Goal: Information Seeking & Learning: Learn about a topic

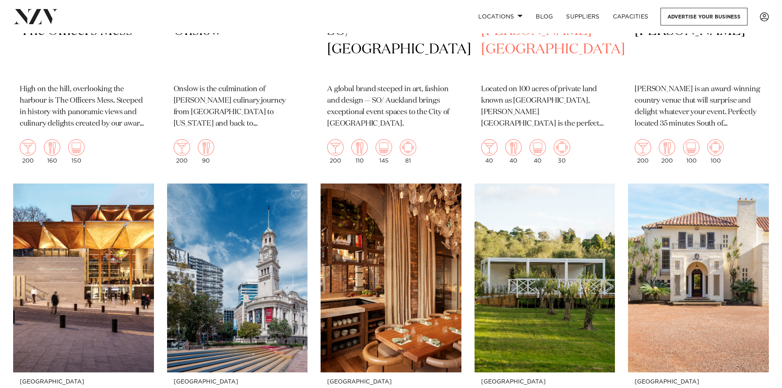
scroll to position [4145, 0]
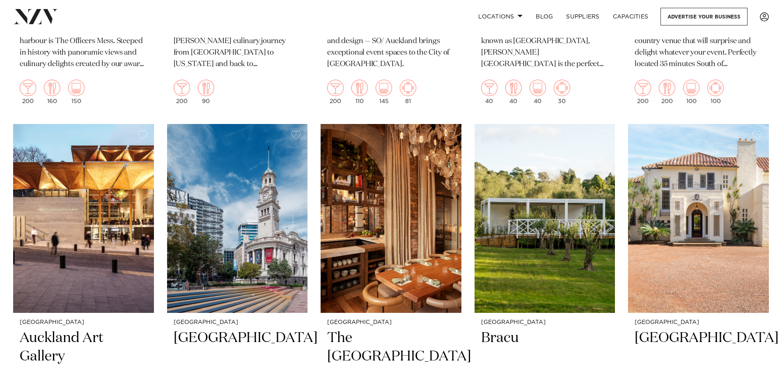
drag, startPoint x: 634, startPoint y: 244, endPoint x: 616, endPoint y: 238, distance: 18.4
drag, startPoint x: 616, startPoint y: 238, endPoint x: 593, endPoint y: 211, distance: 36.4
click at [593, 211] on img at bounding box center [544, 218] width 141 height 189
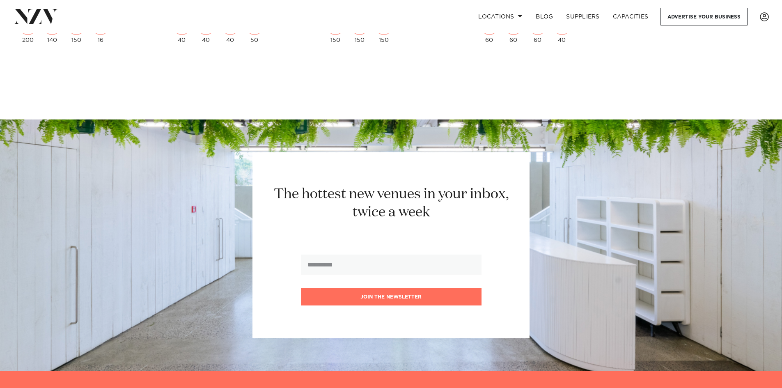
scroll to position [6944, 0]
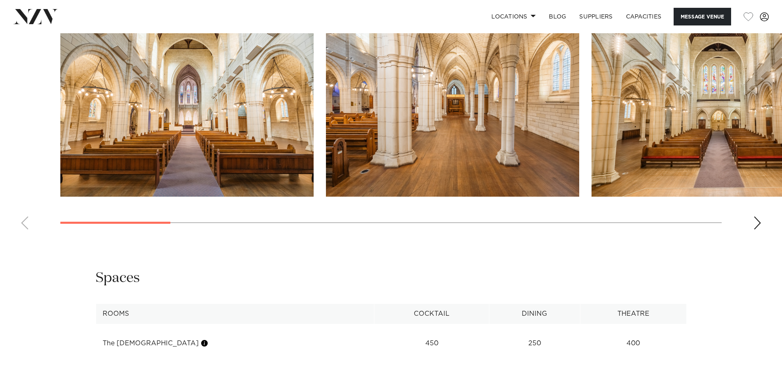
scroll to position [780, 0]
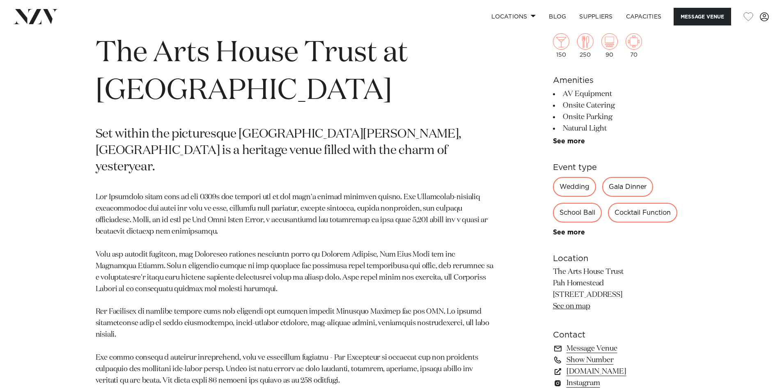
scroll to position [369, 0]
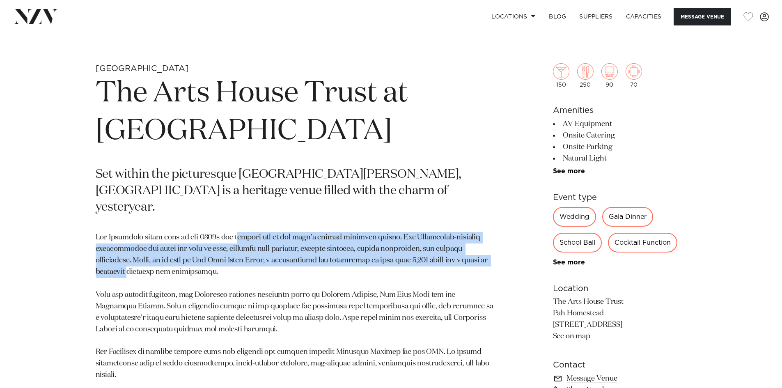
drag, startPoint x: 243, startPoint y: 220, endPoint x: 496, endPoint y: 243, distance: 254.2
click at [496, 243] on div "Auckland The Arts House Trust at Pah Homestead Set within the picturesque Monte…" at bounding box center [391, 271] width 698 height 416
drag, startPoint x: 303, startPoint y: 243, endPoint x: 316, endPoint y: 242, distance: 12.7
click at [303, 242] on p at bounding box center [295, 329] width 399 height 195
click at [400, 242] on p at bounding box center [295, 329] width 399 height 195
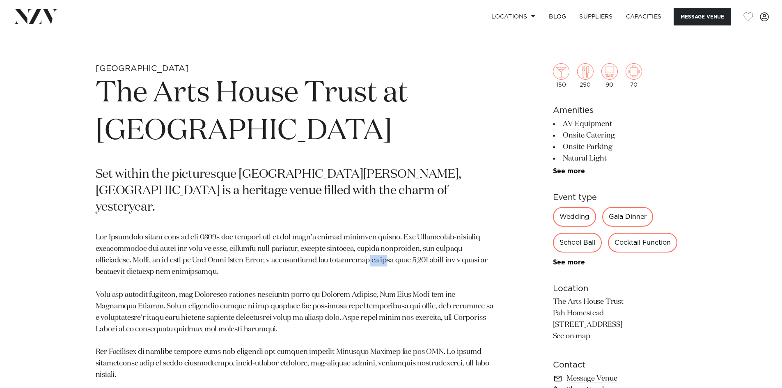
drag, startPoint x: 357, startPoint y: 245, endPoint x: 329, endPoint y: 245, distance: 27.9
click at [329, 245] on p at bounding box center [295, 329] width 399 height 195
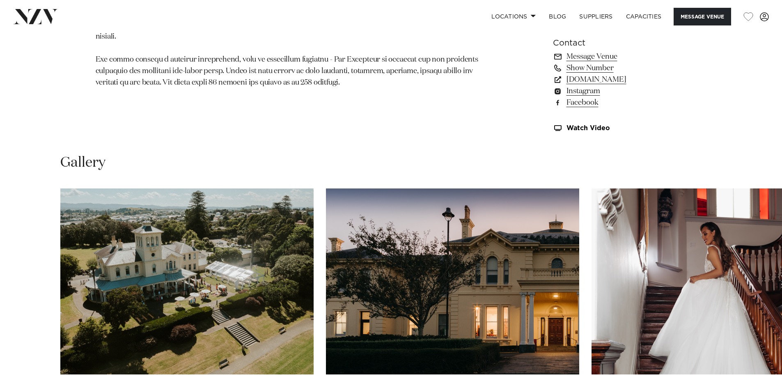
scroll to position [780, 0]
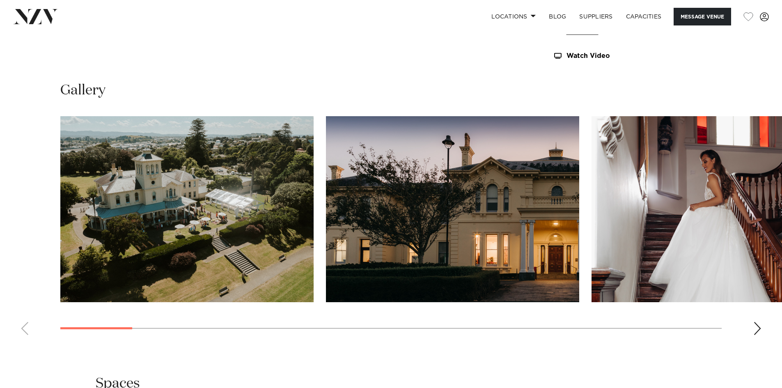
click at [755, 327] on div "Next slide" at bounding box center [757, 328] width 8 height 13
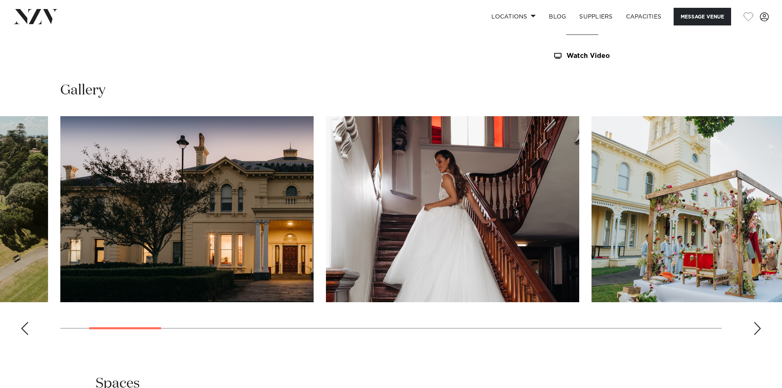
click at [755, 327] on div "Next slide" at bounding box center [757, 328] width 8 height 13
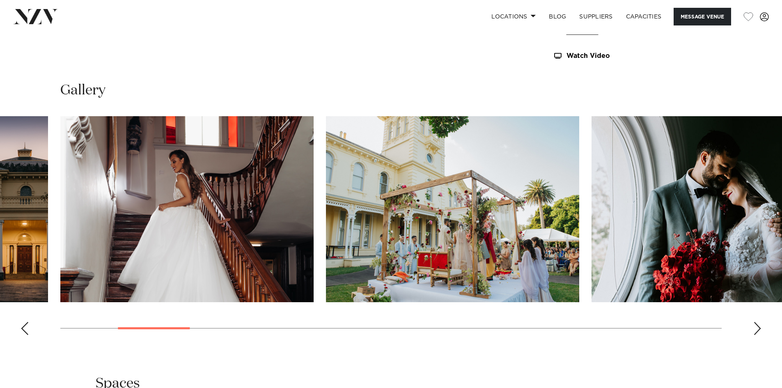
click at [755, 327] on div "Next slide" at bounding box center [757, 328] width 8 height 13
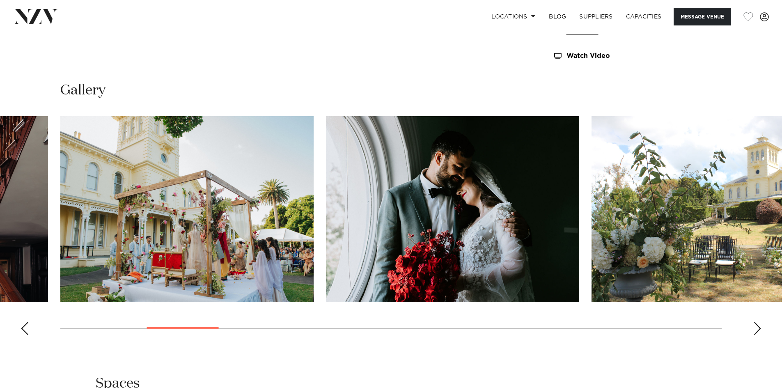
click at [755, 327] on div "Next slide" at bounding box center [757, 328] width 8 height 13
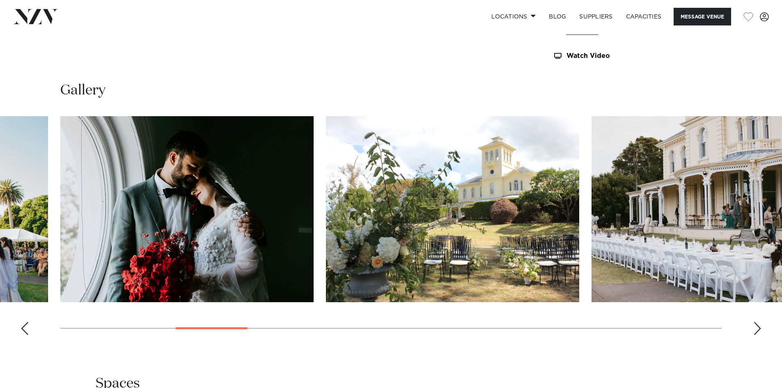
click at [755, 327] on div "Next slide" at bounding box center [757, 328] width 8 height 13
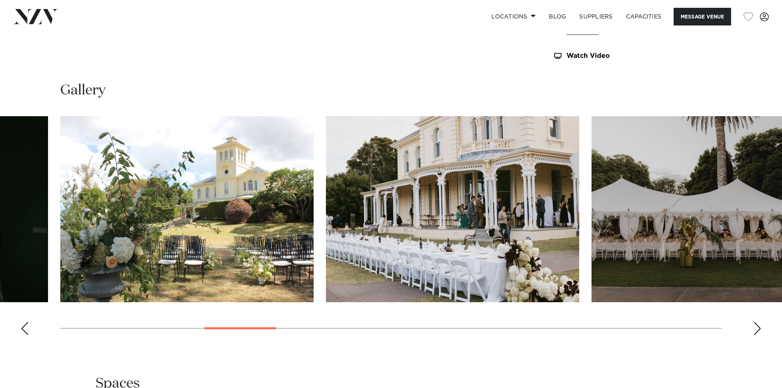
click at [756, 327] on div "Next slide" at bounding box center [757, 328] width 8 height 13
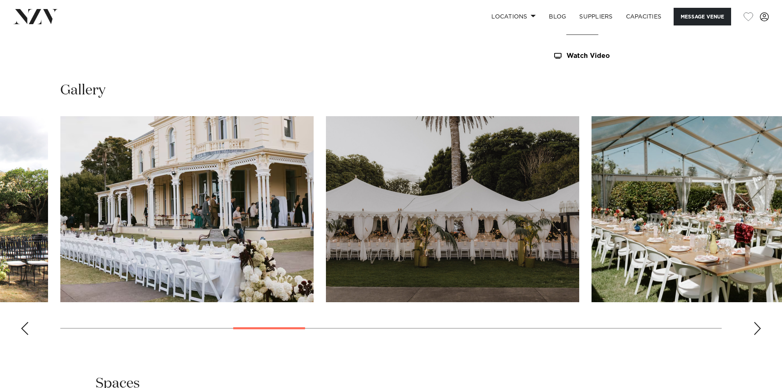
click at [757, 327] on div "Next slide" at bounding box center [757, 328] width 8 height 13
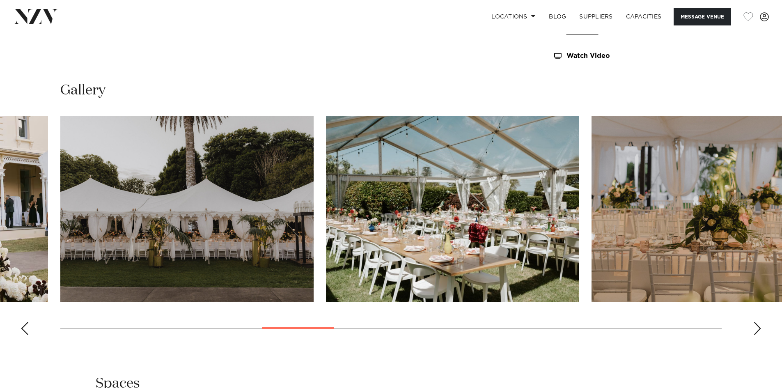
click at [757, 327] on div "Next slide" at bounding box center [757, 328] width 8 height 13
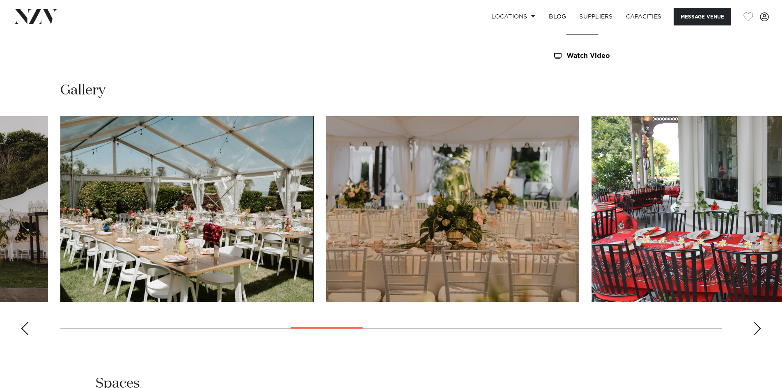
click at [757, 327] on div "Next slide" at bounding box center [757, 328] width 8 height 13
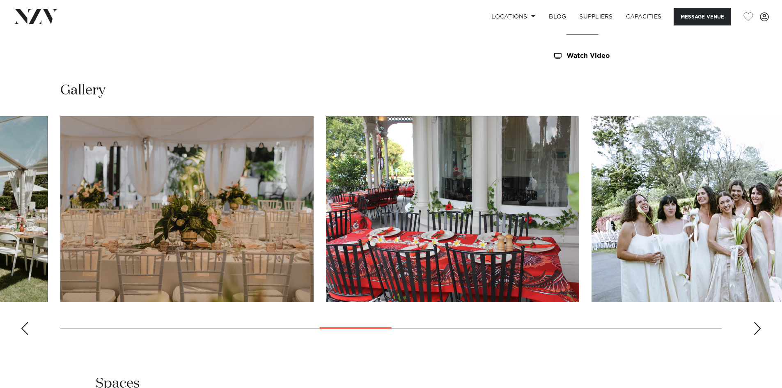
click at [757, 327] on div "Next slide" at bounding box center [757, 328] width 8 height 13
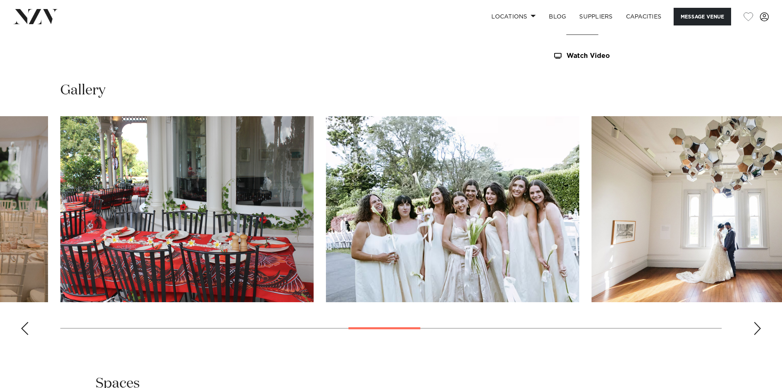
click at [757, 327] on div "Next slide" at bounding box center [757, 328] width 8 height 13
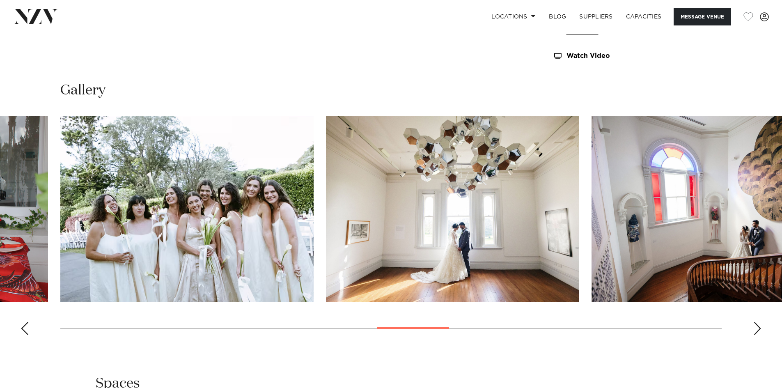
click at [758, 327] on div "Next slide" at bounding box center [757, 328] width 8 height 13
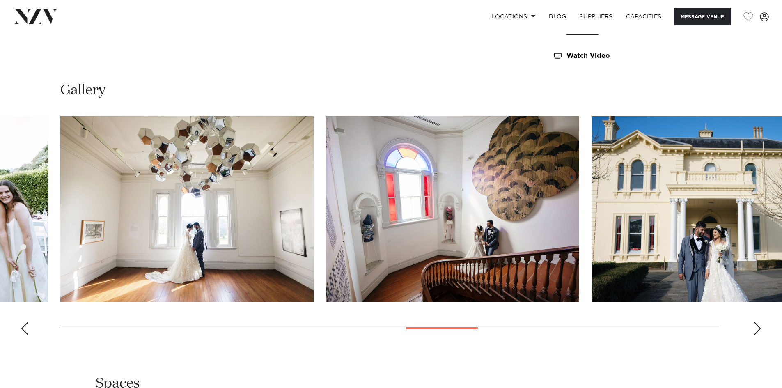
click at [757, 330] on div "Next slide" at bounding box center [757, 328] width 8 height 13
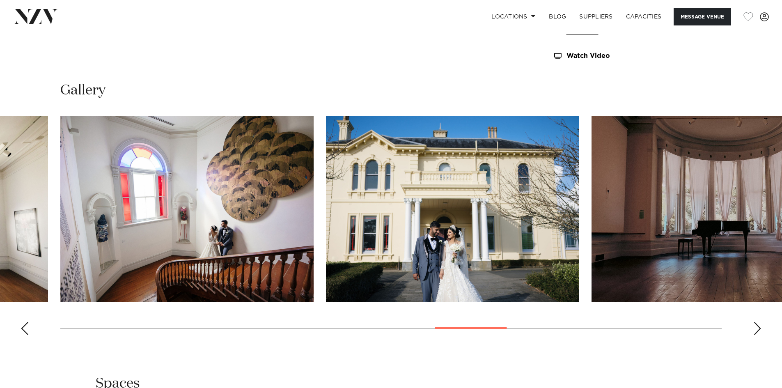
click at [757, 330] on div "Next slide" at bounding box center [757, 328] width 8 height 13
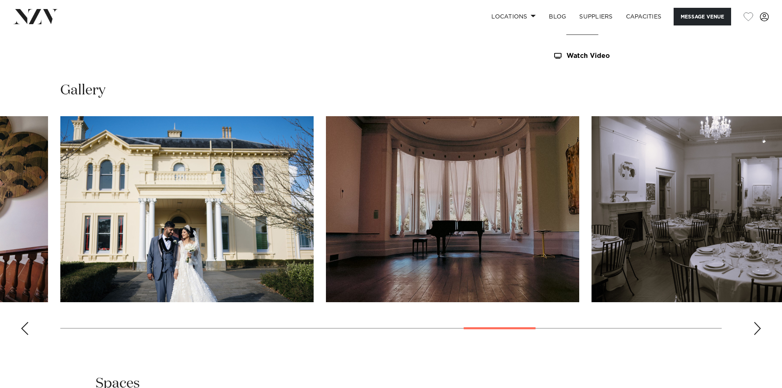
click at [757, 330] on div "Next slide" at bounding box center [757, 328] width 8 height 13
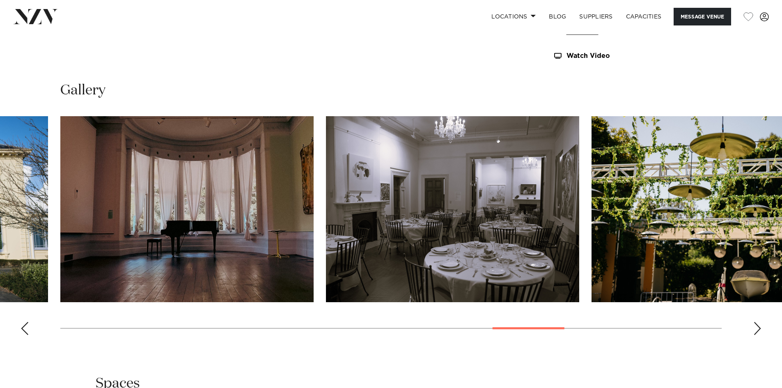
click at [757, 330] on div "Next slide" at bounding box center [757, 328] width 8 height 13
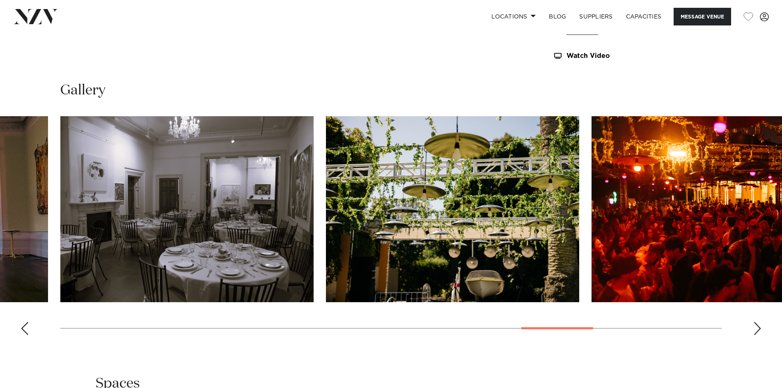
click at [757, 330] on div "Next slide" at bounding box center [757, 328] width 8 height 13
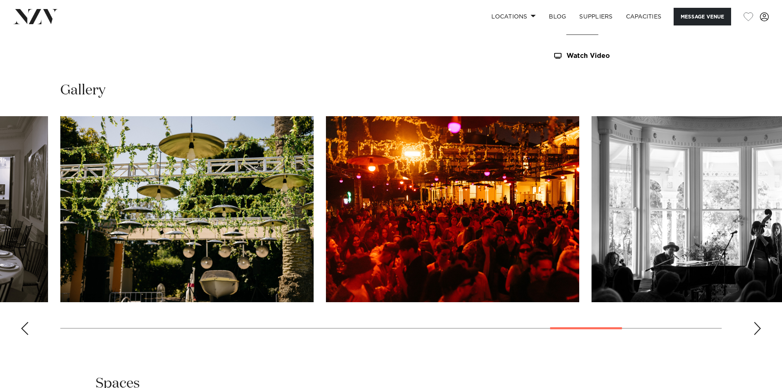
click at [757, 330] on div "Next slide" at bounding box center [757, 328] width 8 height 13
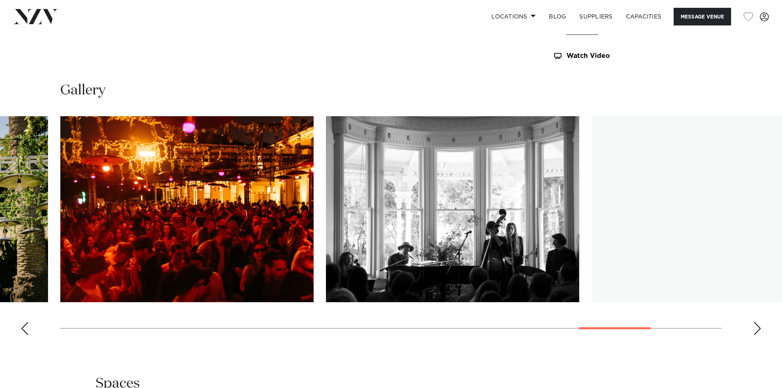
click at [757, 330] on div "Next slide" at bounding box center [757, 328] width 8 height 13
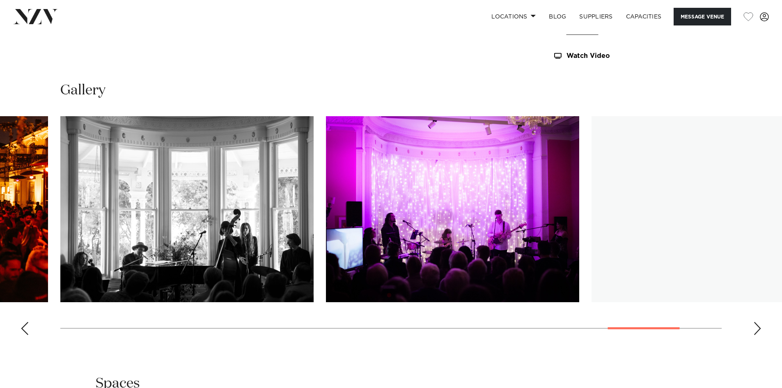
click at [757, 330] on div "Next slide" at bounding box center [757, 328] width 8 height 13
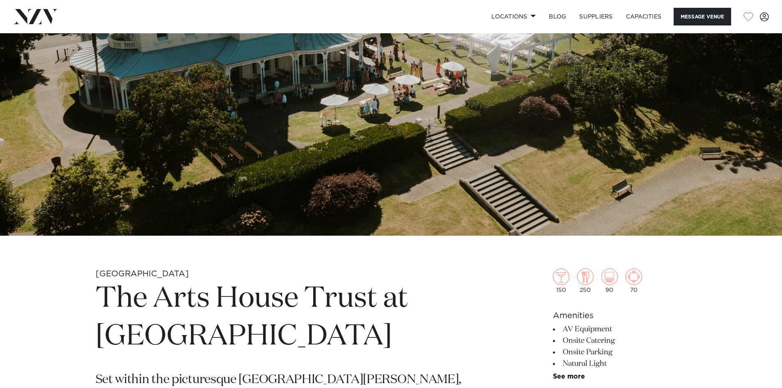
scroll to position [410, 0]
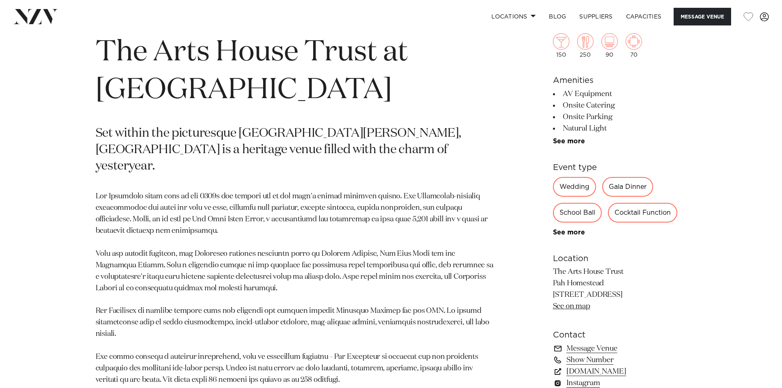
click at [382, 264] on p at bounding box center [295, 288] width 399 height 195
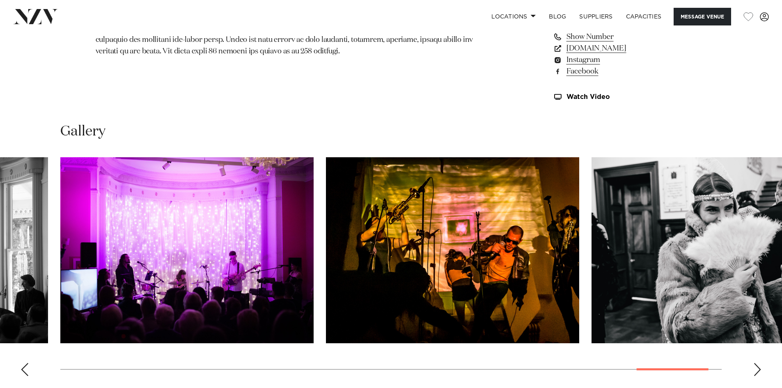
scroll to position [1067, 0]
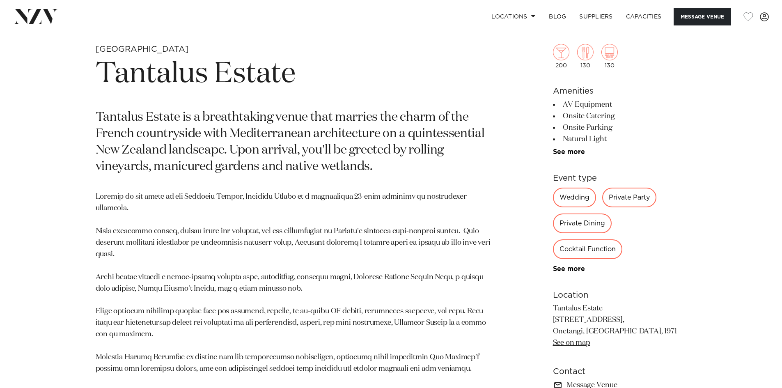
scroll to position [533, 0]
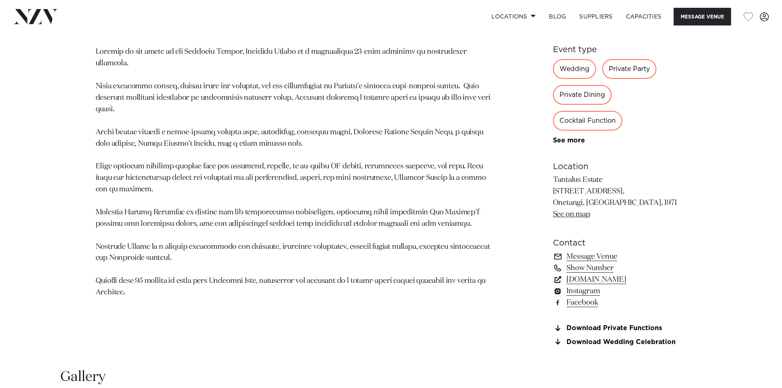
click at [586, 280] on link "tantalus.co.nz" at bounding box center [620, 279] width 134 height 11
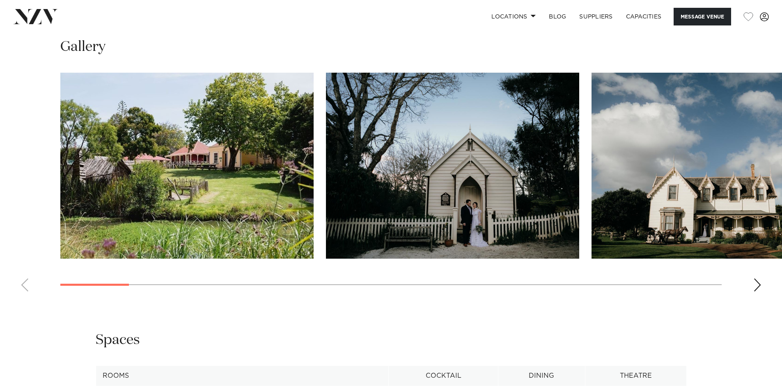
scroll to position [862, 0]
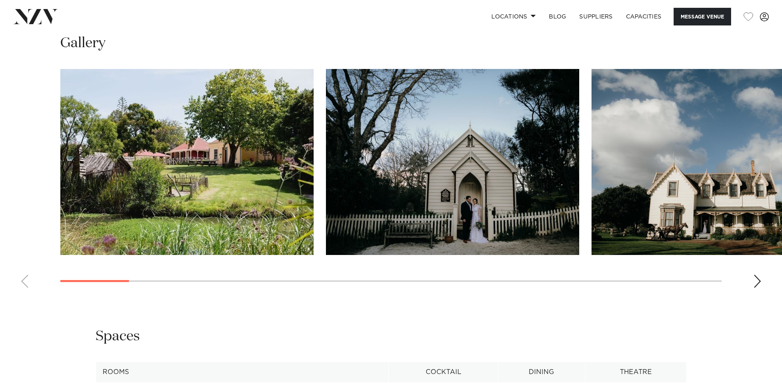
click at [751, 288] on swiper-container at bounding box center [391, 181] width 782 height 225
click at [757, 288] on div "Next slide" at bounding box center [757, 281] width 8 height 13
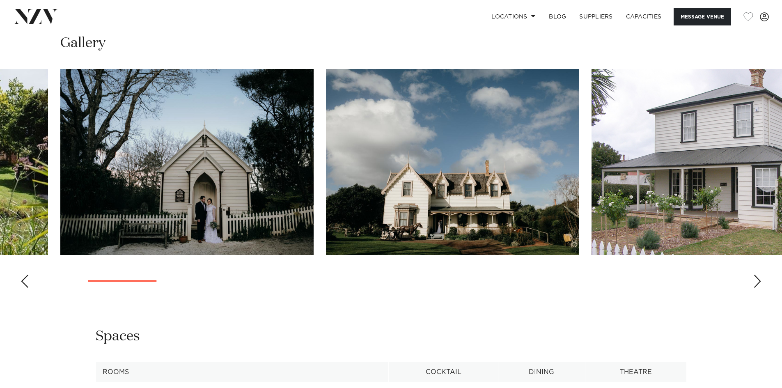
click at [760, 286] on div "Next slide" at bounding box center [757, 281] width 8 height 13
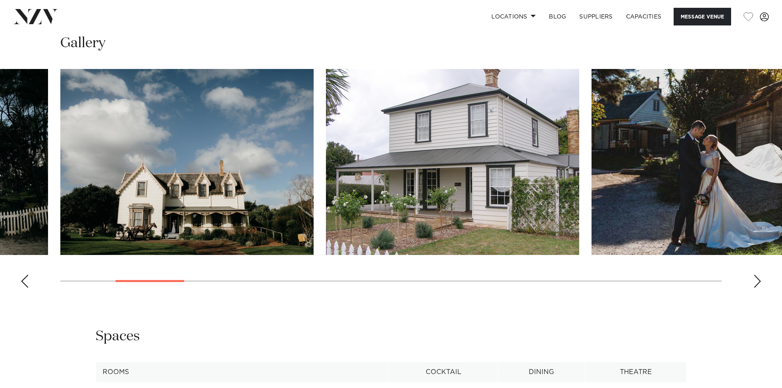
click at [760, 286] on div "Next slide" at bounding box center [757, 281] width 8 height 13
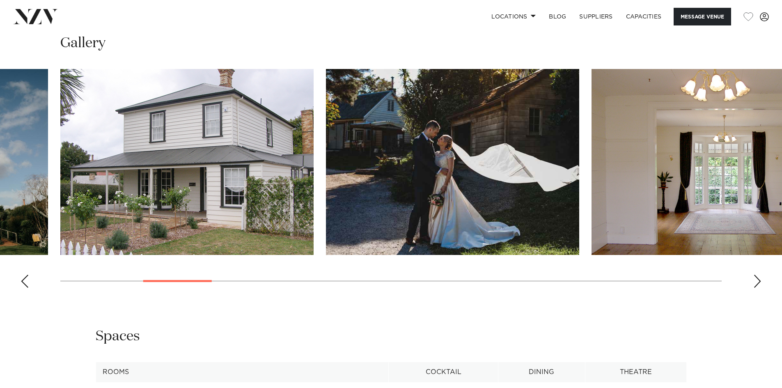
click at [760, 286] on div "Next slide" at bounding box center [757, 281] width 8 height 13
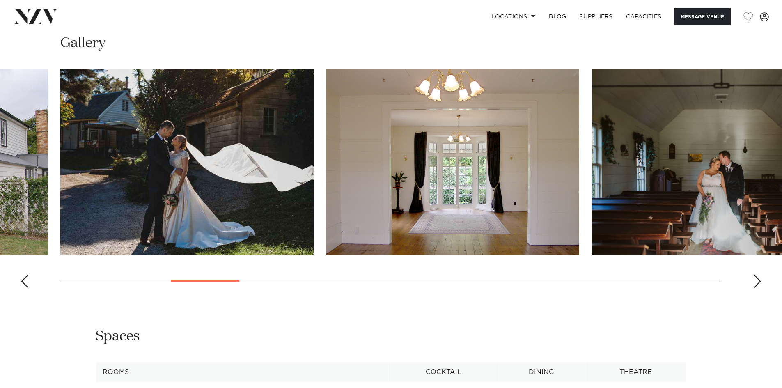
click at [760, 285] on div "Next slide" at bounding box center [757, 281] width 8 height 13
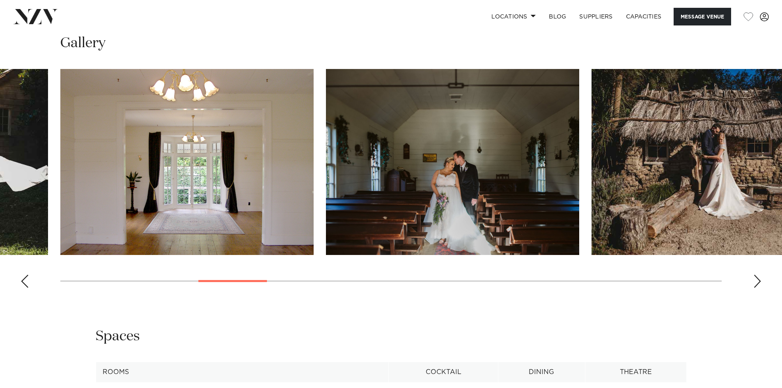
click at [761, 285] on div "Next slide" at bounding box center [757, 281] width 8 height 13
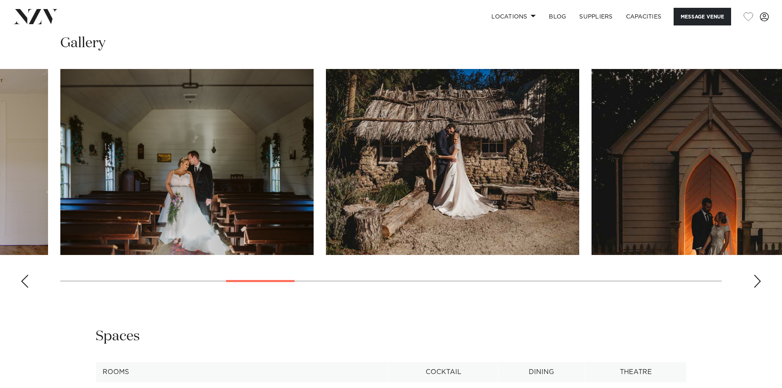
click at [761, 285] on div "Next slide" at bounding box center [757, 281] width 8 height 13
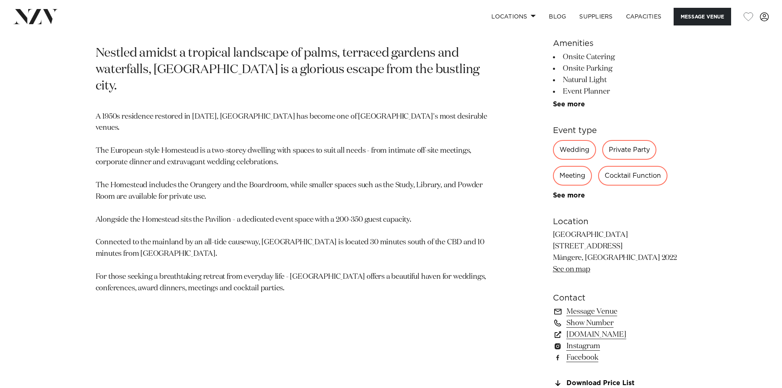
scroll to position [492, 0]
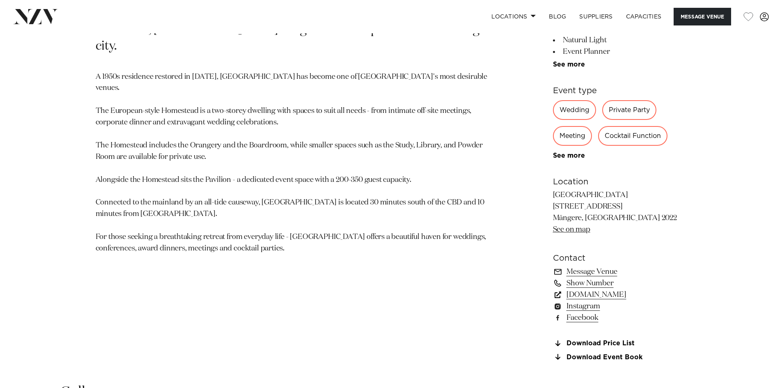
click at [624, 294] on link "[DOMAIN_NAME]" at bounding box center [620, 294] width 134 height 11
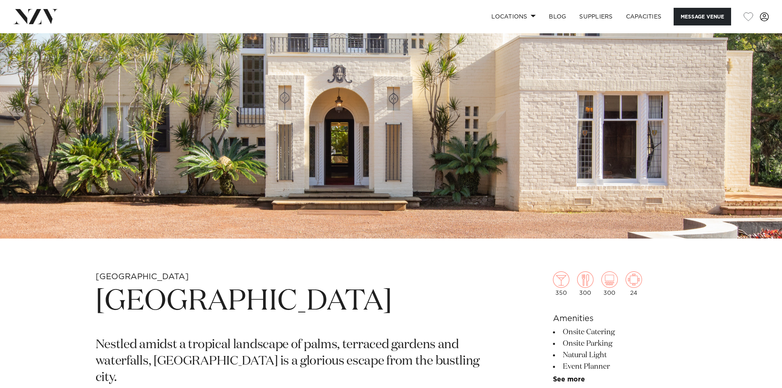
scroll to position [82, 0]
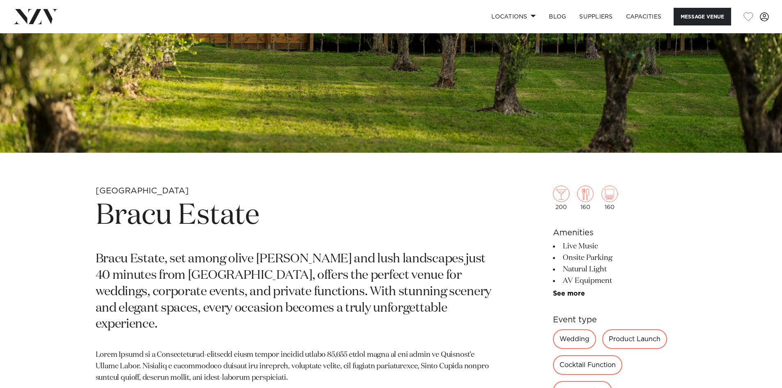
scroll to position [205, 0]
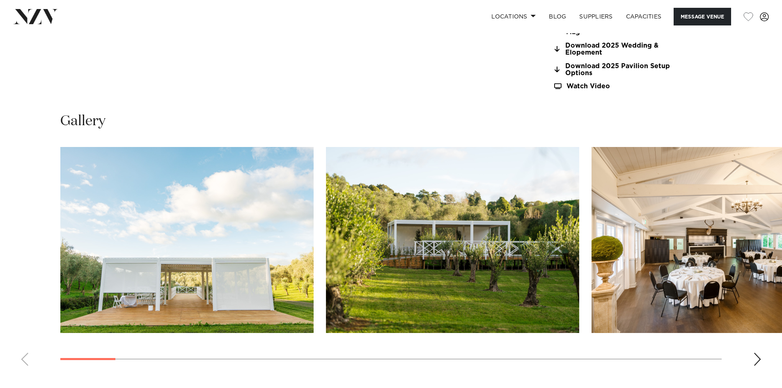
scroll to position [862, 0]
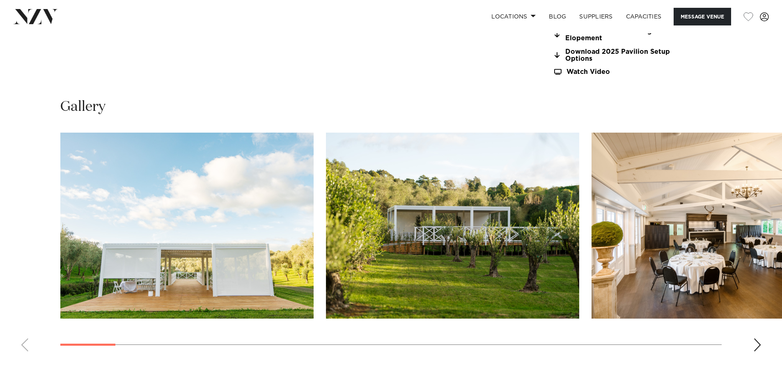
click at [754, 347] on div "Next slide" at bounding box center [757, 344] width 8 height 13
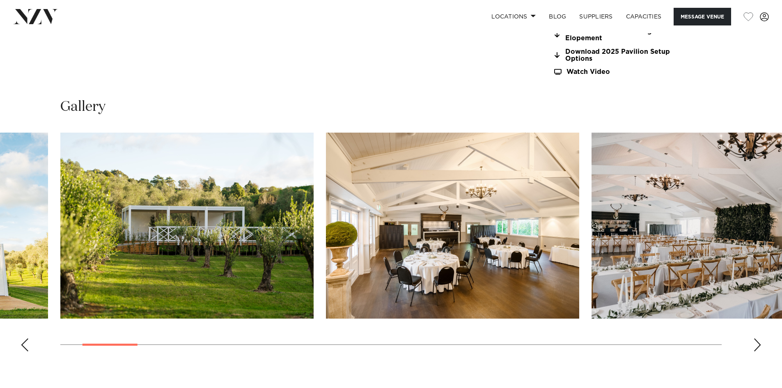
click at [754, 347] on div "Next slide" at bounding box center [757, 344] width 8 height 13
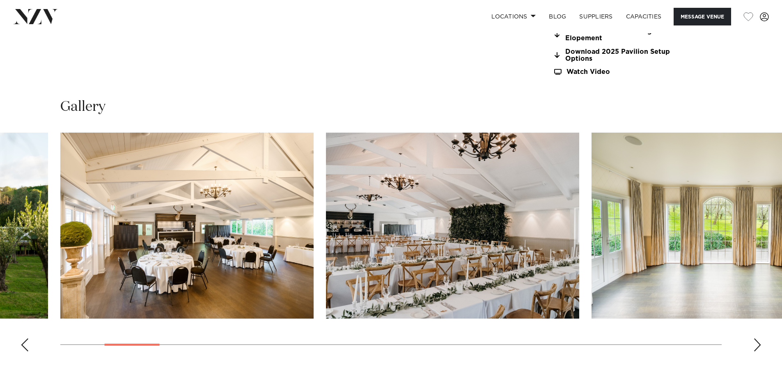
click at [754, 347] on div "Next slide" at bounding box center [757, 344] width 8 height 13
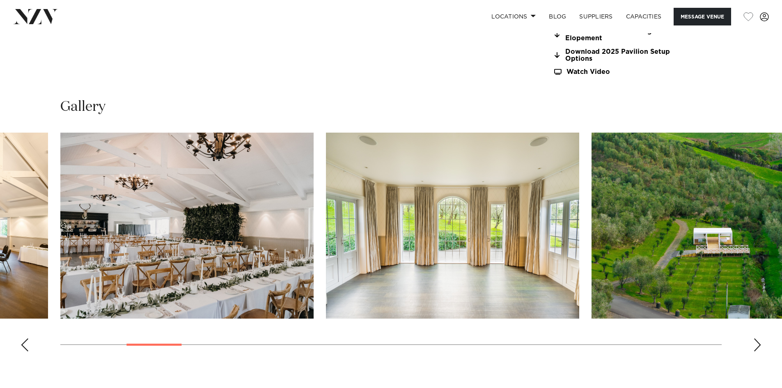
click at [754, 347] on div "Next slide" at bounding box center [757, 344] width 8 height 13
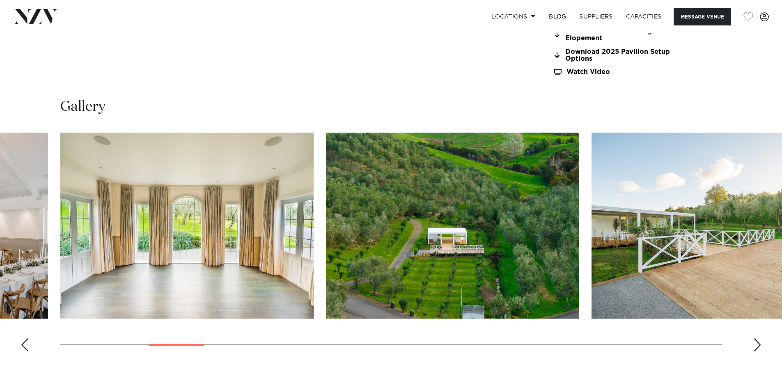
click at [754, 347] on div "Next slide" at bounding box center [757, 344] width 8 height 13
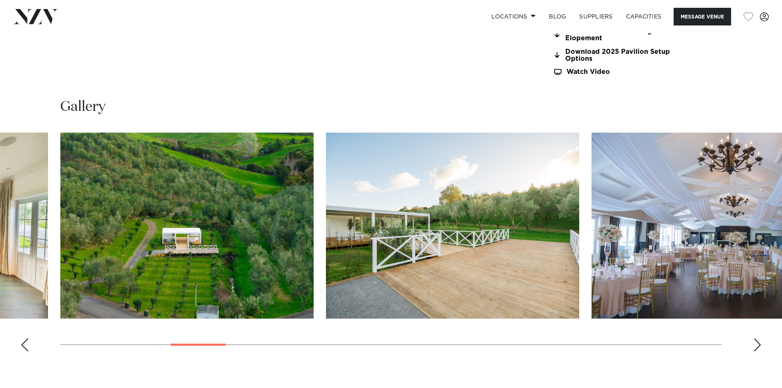
click at [754, 347] on div "Next slide" at bounding box center [757, 344] width 8 height 13
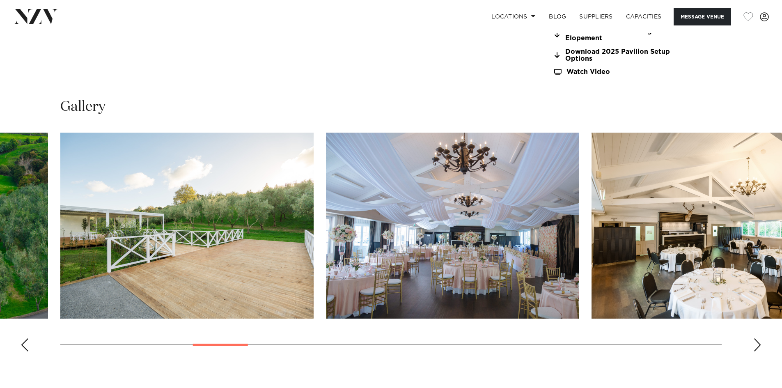
click at [754, 347] on div "Next slide" at bounding box center [757, 344] width 8 height 13
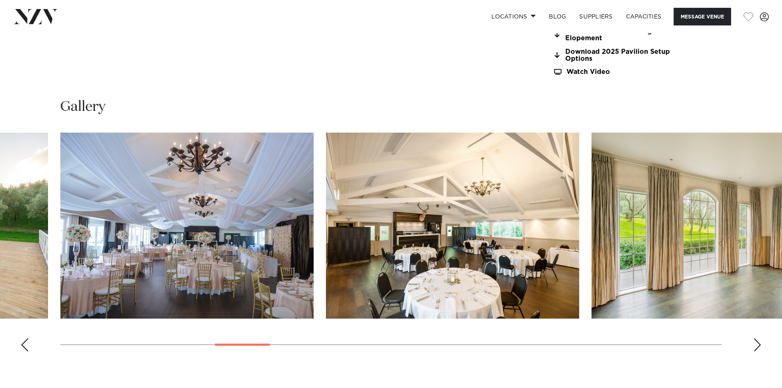
click at [754, 347] on div "Next slide" at bounding box center [757, 344] width 8 height 13
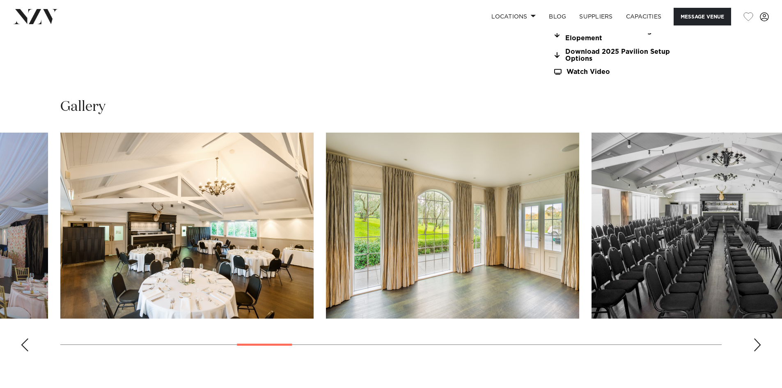
click at [753, 346] on div "Next slide" at bounding box center [757, 344] width 8 height 13
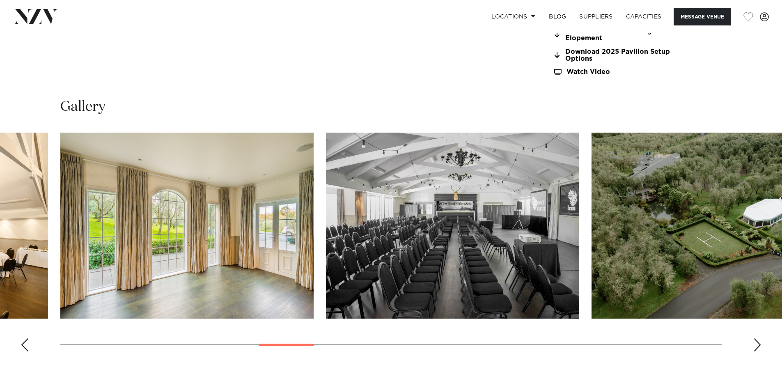
click at [753, 346] on div "Next slide" at bounding box center [757, 344] width 8 height 13
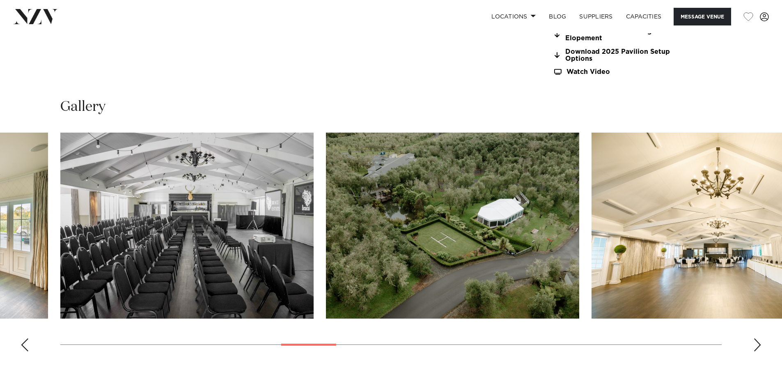
click at [753, 346] on div "Next slide" at bounding box center [757, 344] width 8 height 13
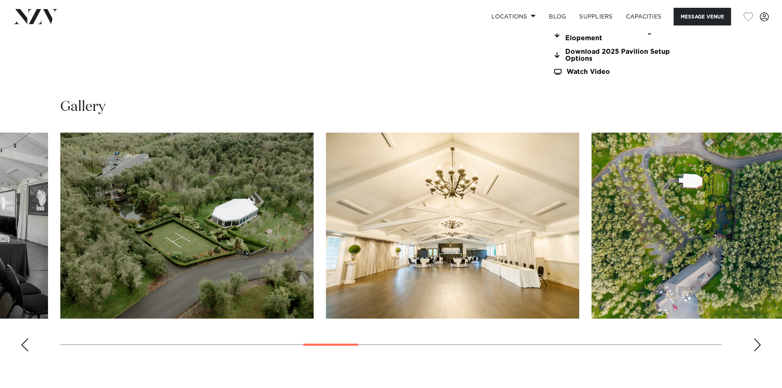
click at [753, 346] on div "Next slide" at bounding box center [757, 344] width 8 height 13
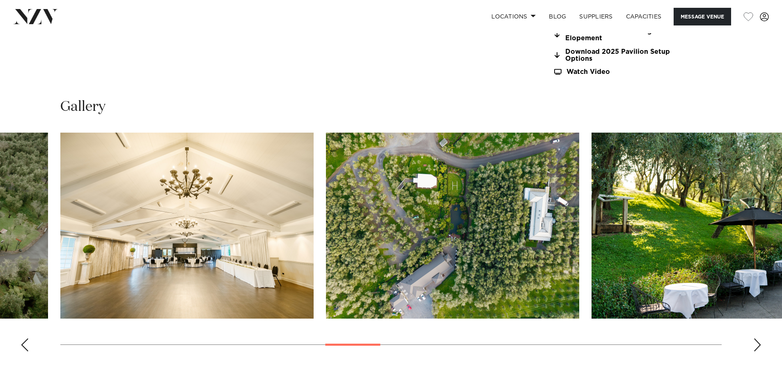
click at [756, 343] on div "Next slide" at bounding box center [757, 344] width 8 height 13
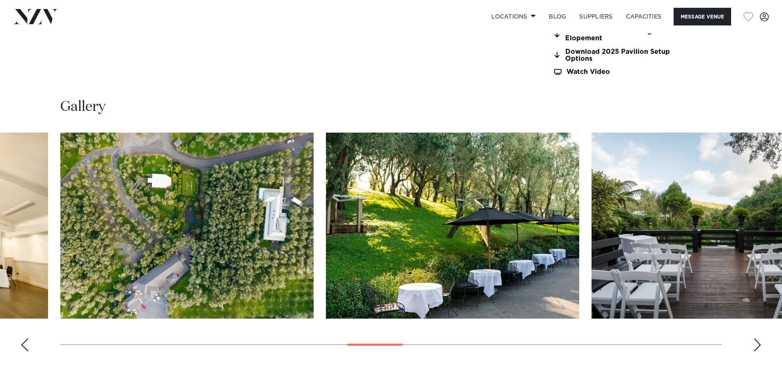
click at [757, 343] on div "Next slide" at bounding box center [757, 344] width 8 height 13
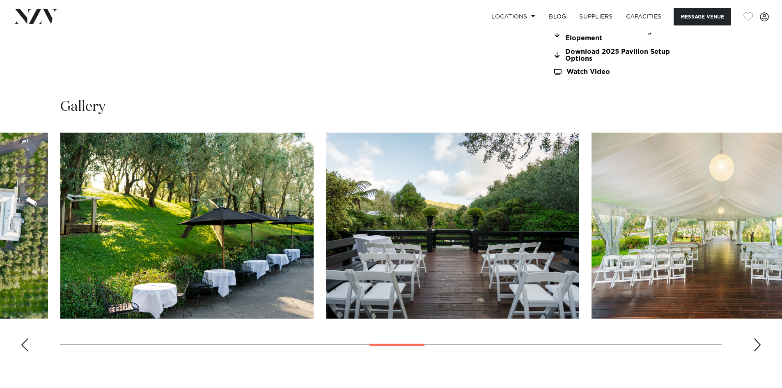
click at [757, 343] on div "Next slide" at bounding box center [757, 344] width 8 height 13
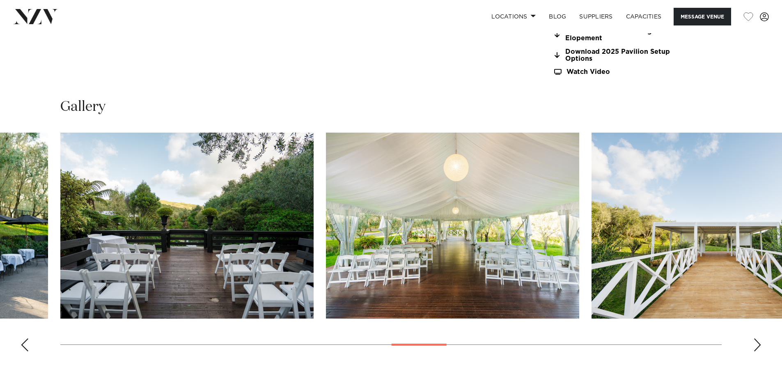
click at [757, 343] on div "Next slide" at bounding box center [757, 344] width 8 height 13
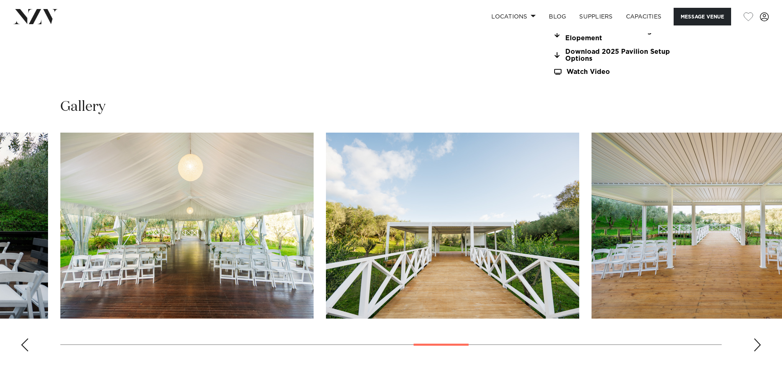
click at [757, 343] on div "Next slide" at bounding box center [757, 344] width 8 height 13
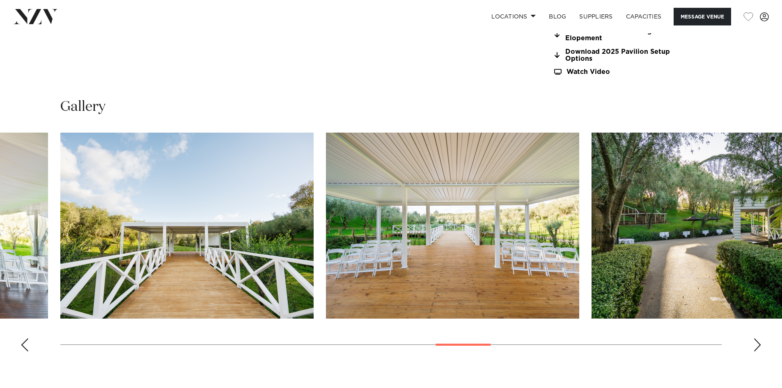
click at [757, 343] on div "Next slide" at bounding box center [757, 344] width 8 height 13
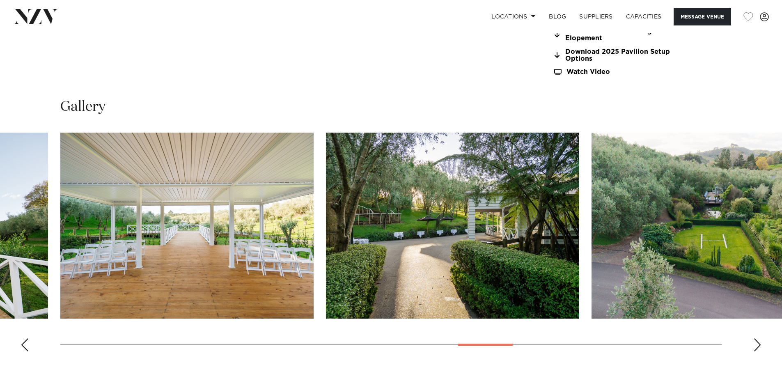
click at [757, 343] on div "Next slide" at bounding box center [757, 344] width 8 height 13
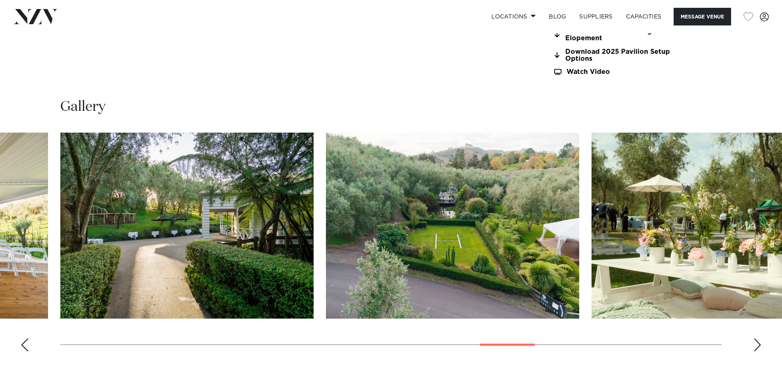
click at [756, 343] on div "Next slide" at bounding box center [757, 344] width 8 height 13
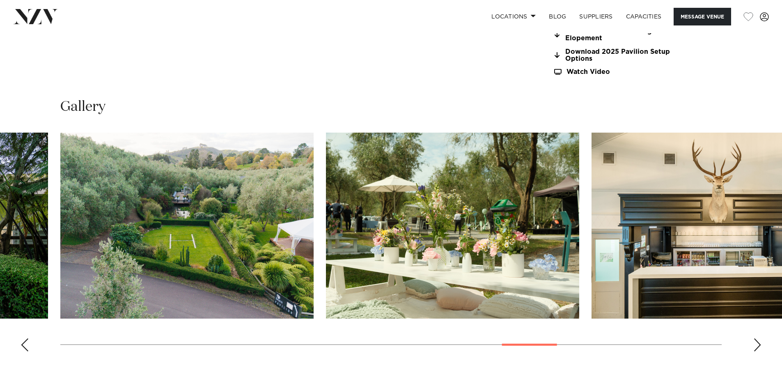
click at [756, 343] on div "Next slide" at bounding box center [757, 344] width 8 height 13
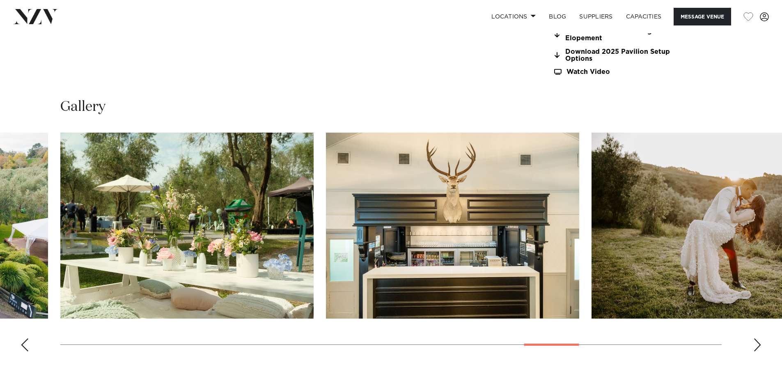
click at [756, 343] on div "Next slide" at bounding box center [757, 344] width 8 height 13
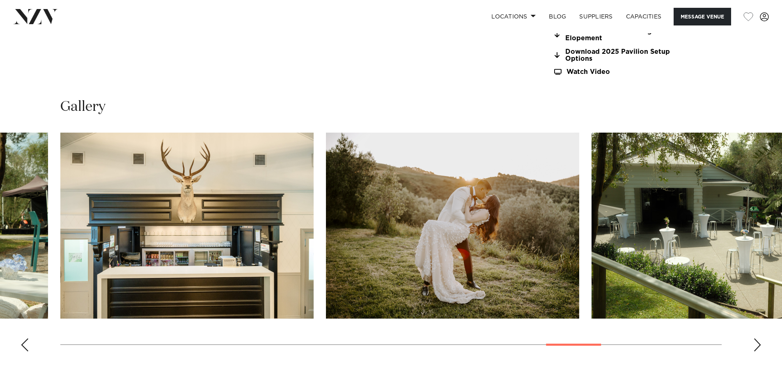
click at [756, 343] on div "Next slide" at bounding box center [757, 344] width 8 height 13
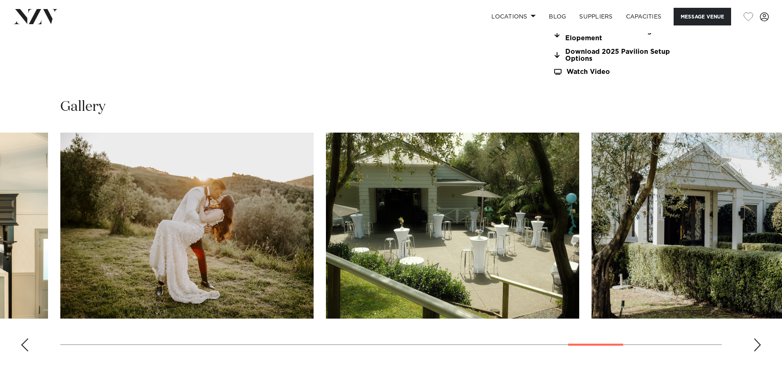
click at [756, 343] on div "Next slide" at bounding box center [757, 344] width 8 height 13
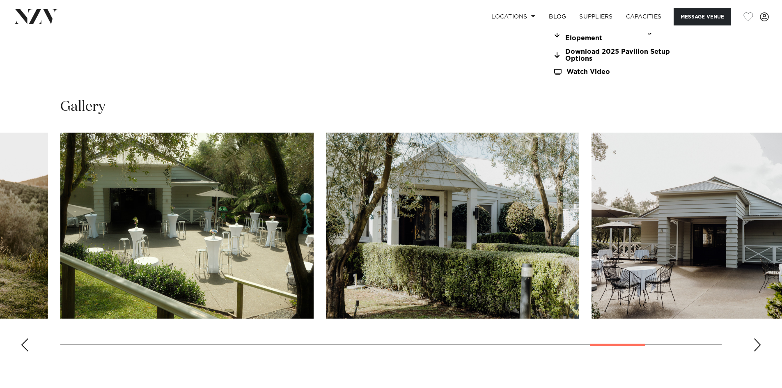
click at [755, 348] on div "Next slide" at bounding box center [757, 344] width 8 height 13
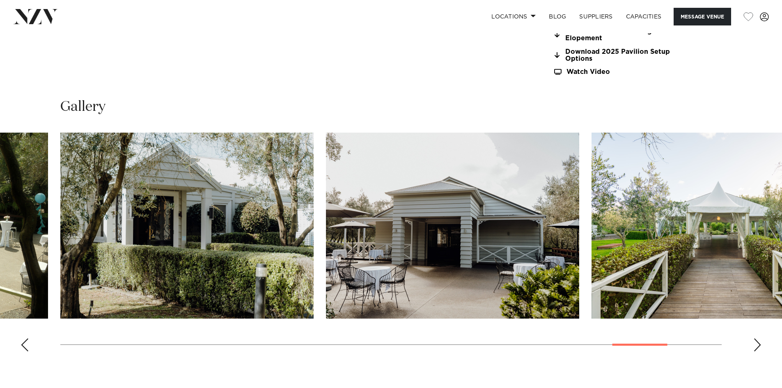
click at [755, 348] on div "Next slide" at bounding box center [757, 344] width 8 height 13
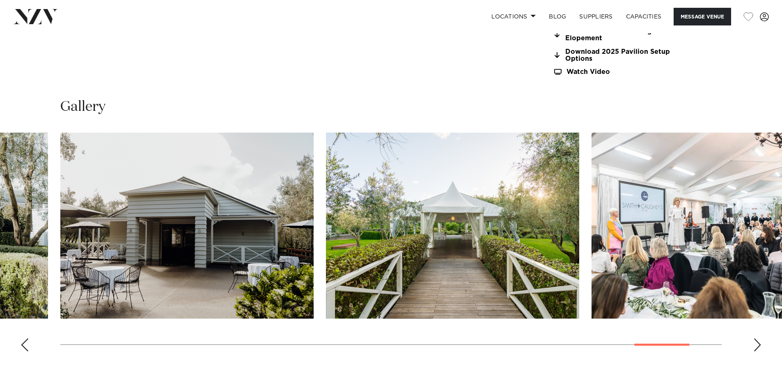
click at [755, 348] on div "Next slide" at bounding box center [757, 344] width 8 height 13
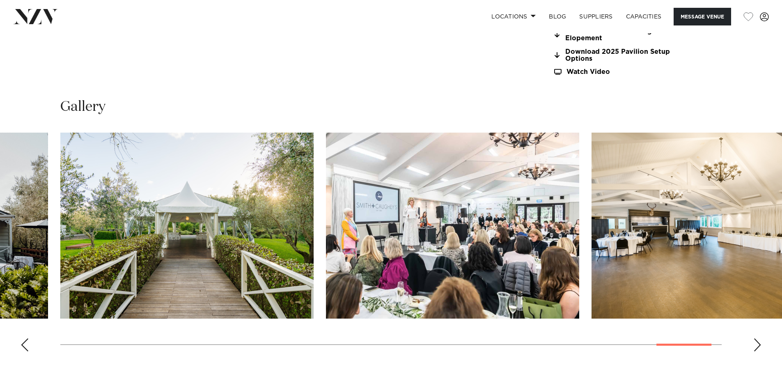
click at [755, 348] on div "Next slide" at bounding box center [757, 344] width 8 height 13
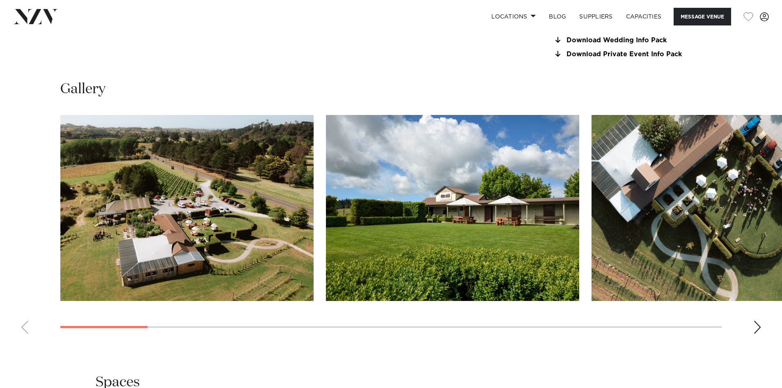
scroll to position [821, 0]
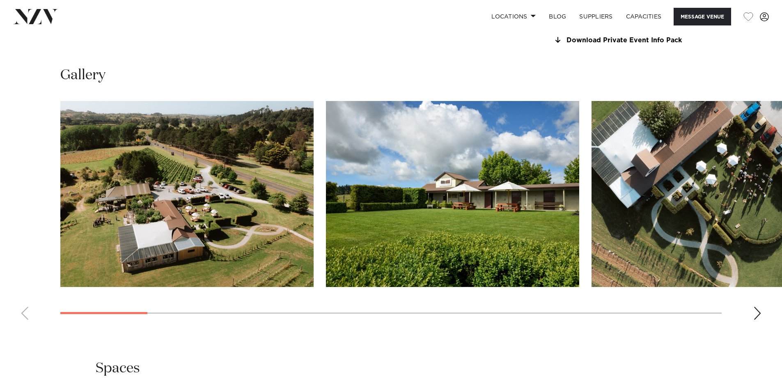
click at [763, 326] on swiper-container at bounding box center [391, 213] width 782 height 225
click at [759, 320] on div "Next slide" at bounding box center [757, 313] width 8 height 13
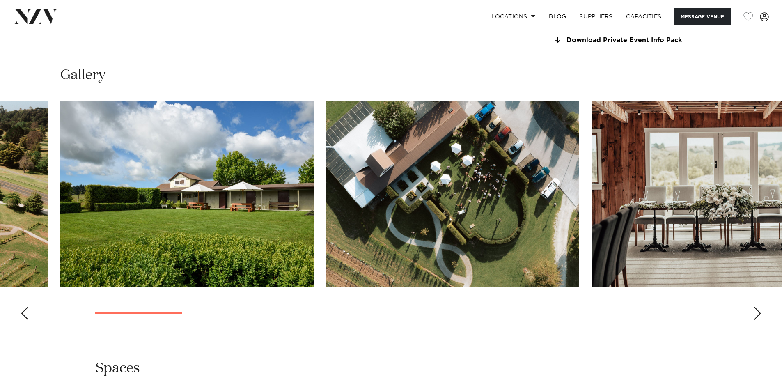
click at [759, 320] on div "Next slide" at bounding box center [757, 313] width 8 height 13
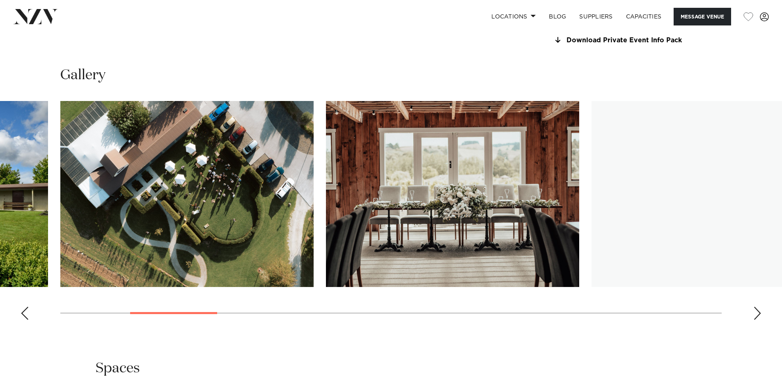
click at [759, 320] on div "Next slide" at bounding box center [757, 313] width 8 height 13
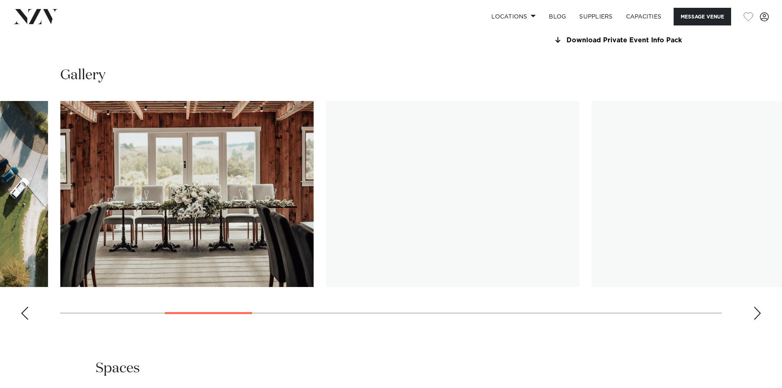
click at [759, 320] on div "Next slide" at bounding box center [757, 313] width 8 height 13
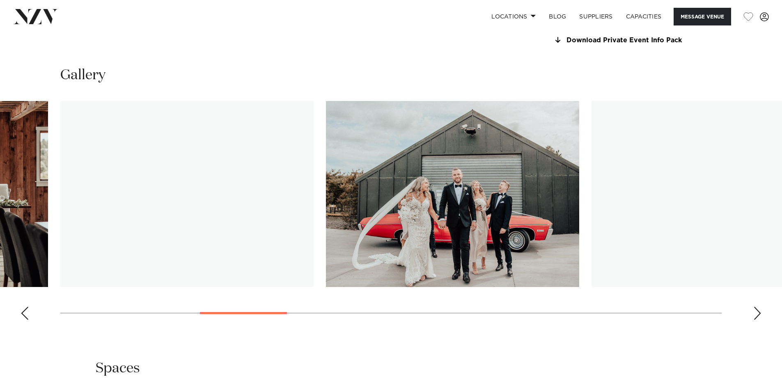
click at [759, 320] on div "Next slide" at bounding box center [757, 313] width 8 height 13
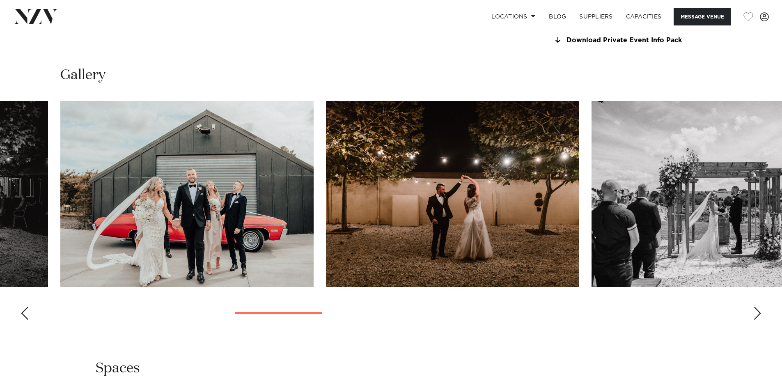
click at [759, 320] on div "Next slide" at bounding box center [757, 313] width 8 height 13
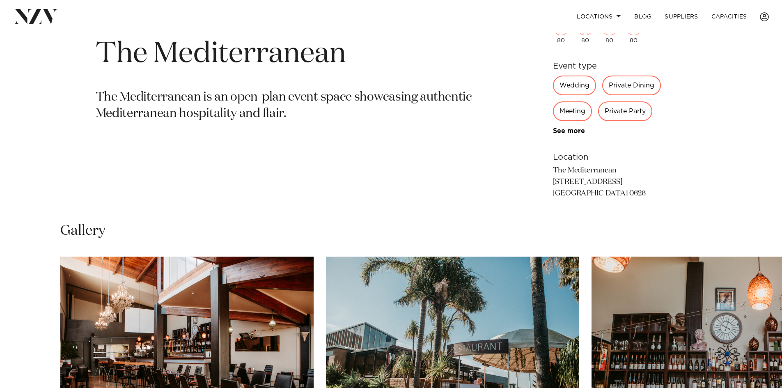
scroll to position [616, 0]
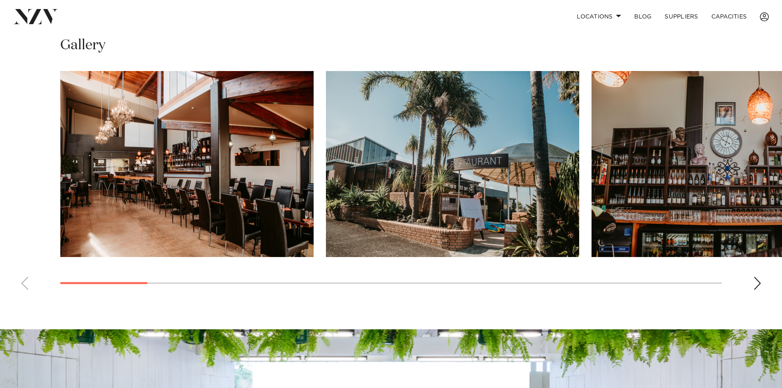
click at [760, 282] on div "Next slide" at bounding box center [757, 283] width 8 height 13
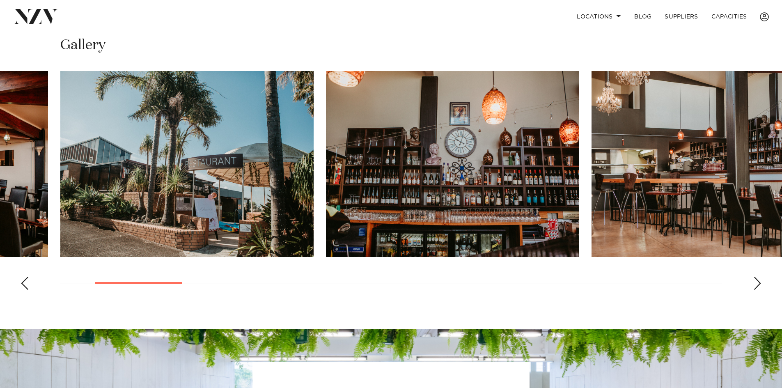
click at [760, 282] on div "Next slide" at bounding box center [757, 283] width 8 height 13
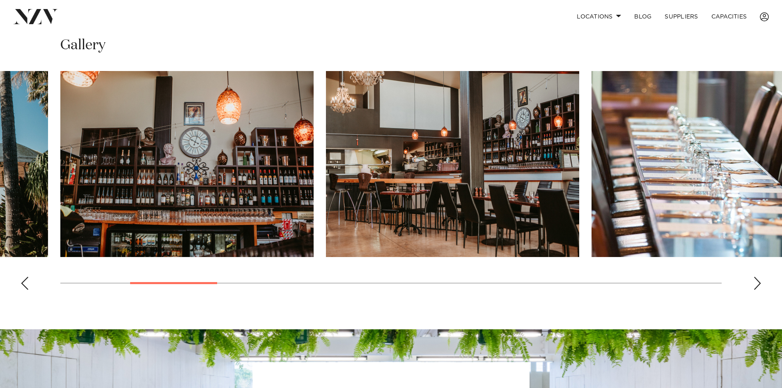
click at [761, 282] on div "Next slide" at bounding box center [757, 283] width 8 height 13
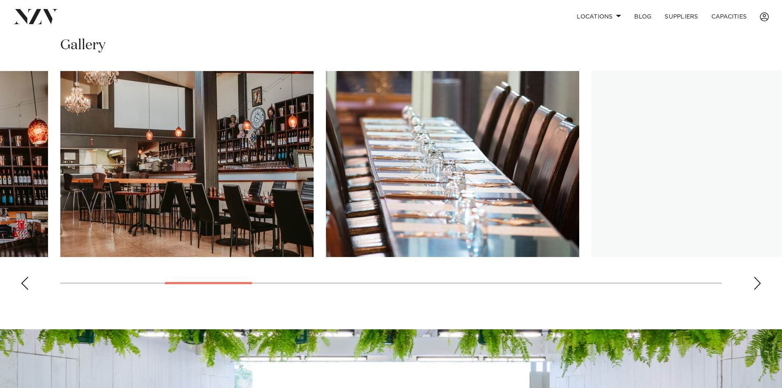
click at [761, 282] on div "Next slide" at bounding box center [757, 283] width 8 height 13
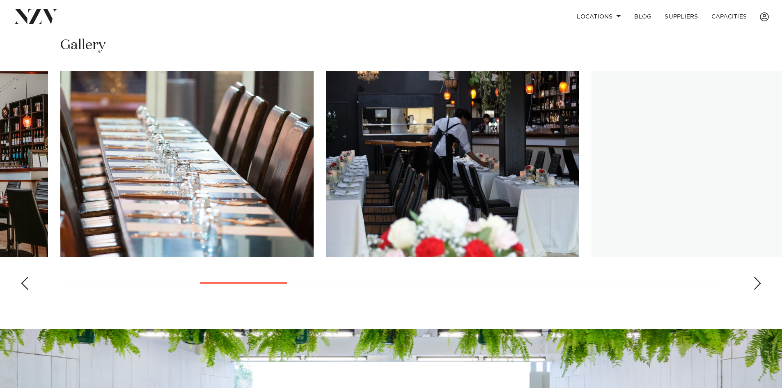
click at [761, 282] on div "Next slide" at bounding box center [757, 283] width 8 height 13
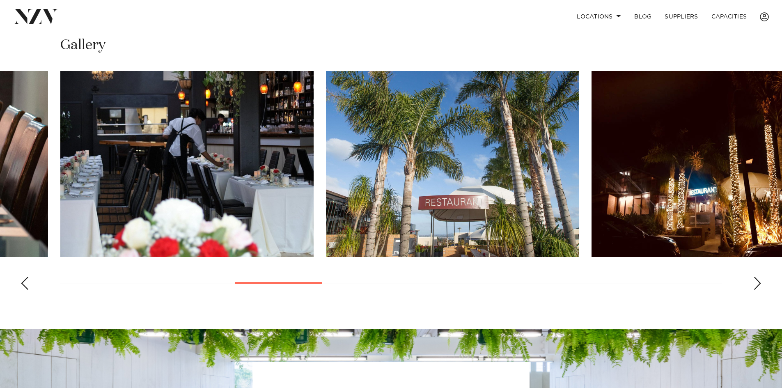
click at [760, 286] on div "Next slide" at bounding box center [757, 283] width 8 height 13
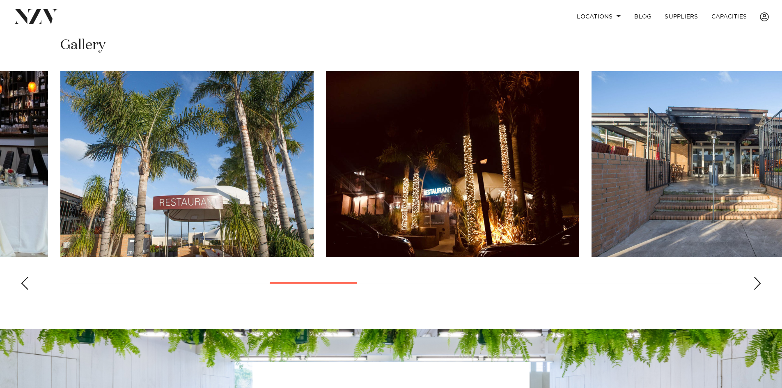
click at [760, 286] on div "Next slide" at bounding box center [757, 283] width 8 height 13
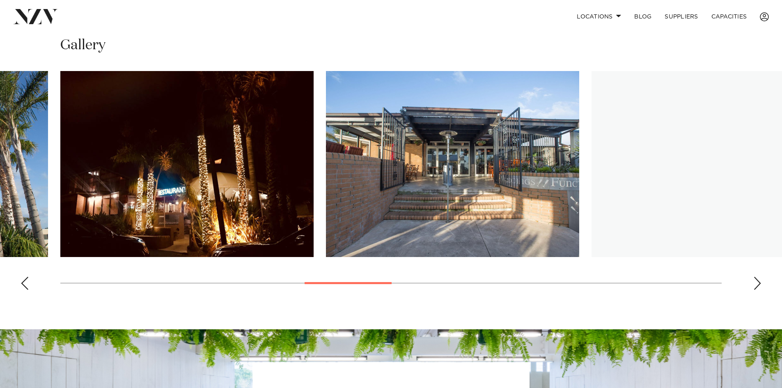
click at [760, 286] on div "Next slide" at bounding box center [757, 283] width 8 height 13
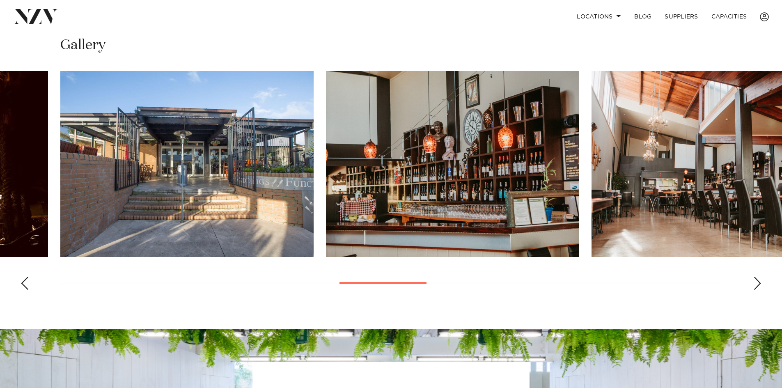
click at [760, 286] on div "Next slide" at bounding box center [757, 283] width 8 height 13
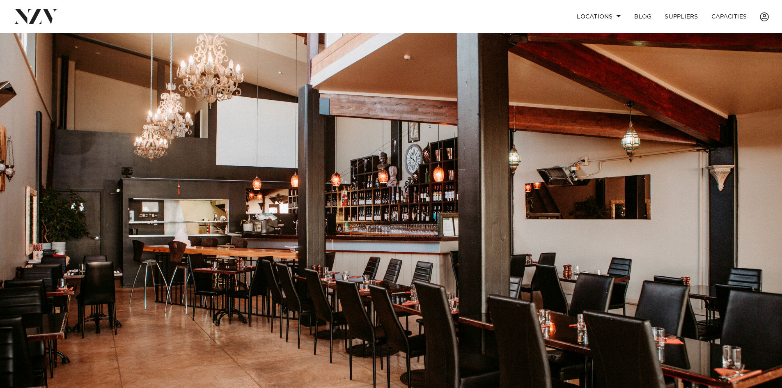
scroll to position [0, 0]
